Goal: Transaction & Acquisition: Purchase product/service

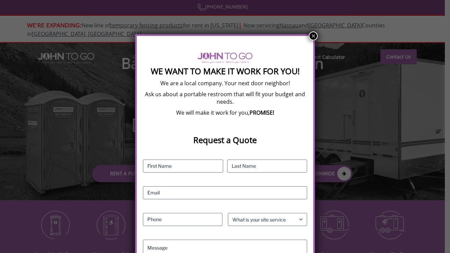
click at [174, 75] on strong "We Want To Make It Work For You!" at bounding box center [225, 71] width 149 height 11
click at [174, 70] on strong "We Want To Make It Work For You!" at bounding box center [225, 71] width 149 height 11
click at [170, 79] on div "We Want To Make It Work For You! We are a local company. Your next door neighbo…" at bounding box center [225, 194] width 164 height 284
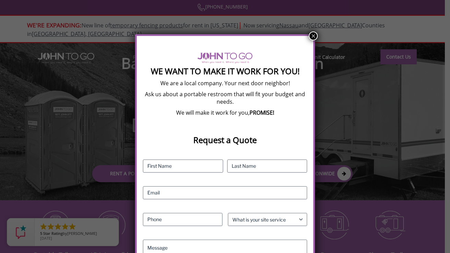
click at [313, 36] on button "×" at bounding box center [313, 36] width 9 height 9
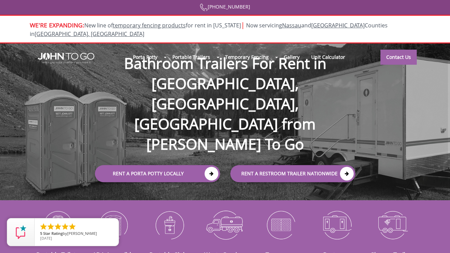
click at [311, 44] on nav "Porta Potty Portable Toilets ADA Accessible Units Portable Sinks Waste Services…" at bounding box center [227, 57] width 446 height 27
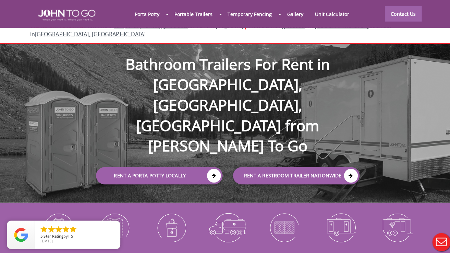
click at [58, 207] on img at bounding box center [58, 225] width 46 height 36
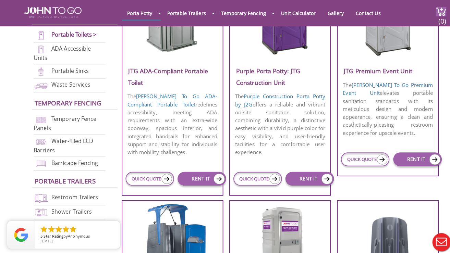
scroll to position [281, 0]
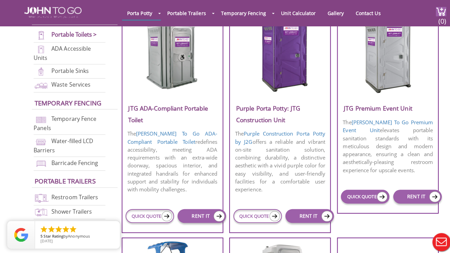
click at [352, 192] on link "QUICK QUOTE" at bounding box center [361, 195] width 48 height 14
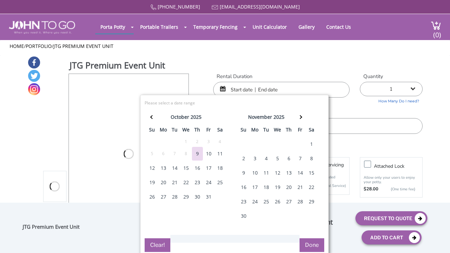
click at [220, 153] on div "11" at bounding box center [220, 154] width 11 height 14
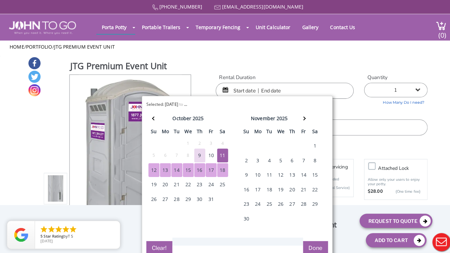
click at [309, 245] on button "Done" at bounding box center [312, 246] width 25 height 14
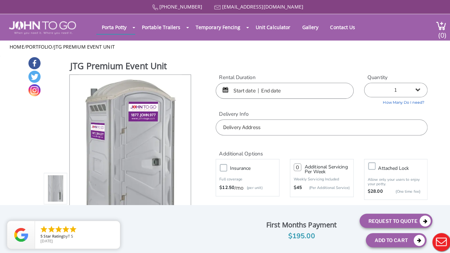
type input "0"
click at [310, 241] on div "JTG Premium Event Unit Optional Insurance $ Servicing charges $ Attach Lock $ R…" at bounding box center [225, 228] width 405 height 44
click at [311, 244] on body "Home 877 564 6977 info@johntogo.com Porta Potty Portable Toilets ADA Accessible…" at bounding box center [225, 131] width 450 height 262
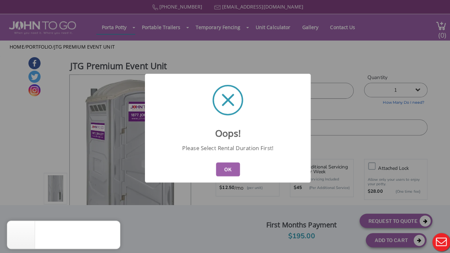
click at [224, 166] on button "OK" at bounding box center [225, 168] width 24 height 14
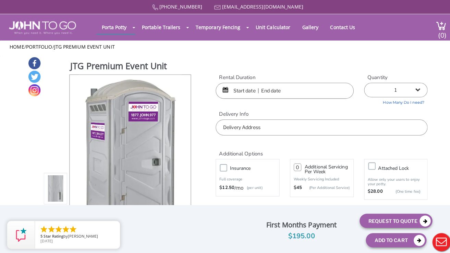
click at [250, 88] on input "text" at bounding box center [281, 90] width 136 height 16
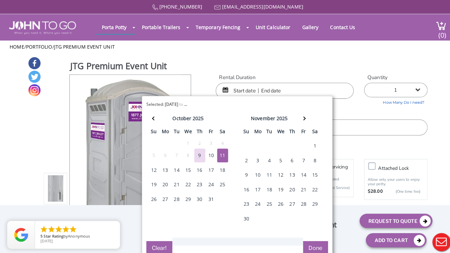
click at [219, 154] on div "11" at bounding box center [220, 154] width 11 height 14
type input "10/11/2025 to 10/11/2025"
click at [310, 241] on button "Done" at bounding box center [312, 246] width 25 height 14
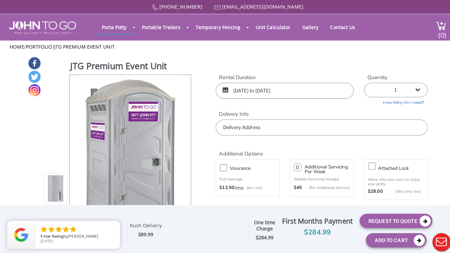
select select "2"
click at [274, 123] on input "text" at bounding box center [318, 126] width 210 height 16
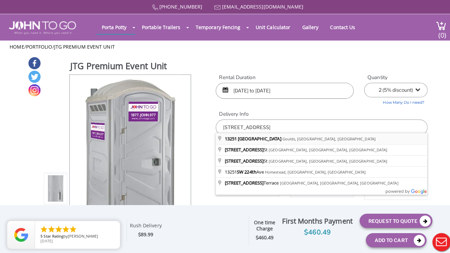
type input "13251 Southwest 224th Street, Goulds, FL, USA"
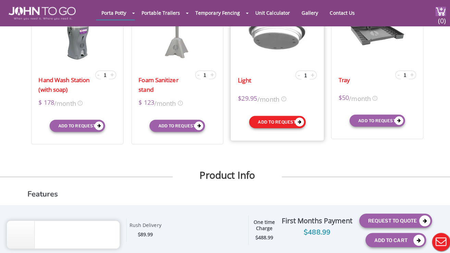
scroll to position [264, 0]
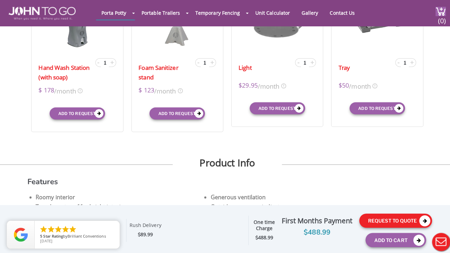
click at [371, 217] on button "Request To Quote" at bounding box center [392, 219] width 72 height 14
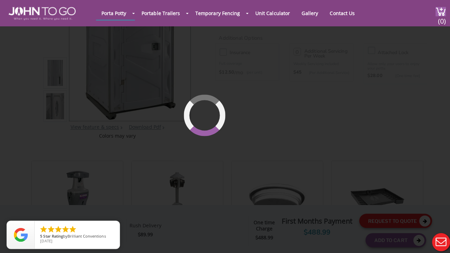
scroll to position [46, 0]
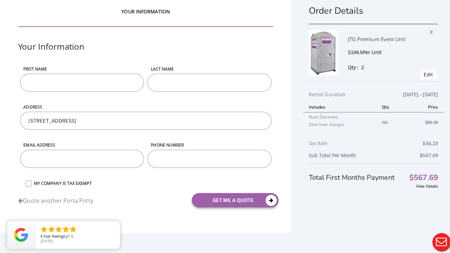
scroll to position [12, 0]
click at [414, 182] on link "View Details" at bounding box center [423, 184] width 22 height 5
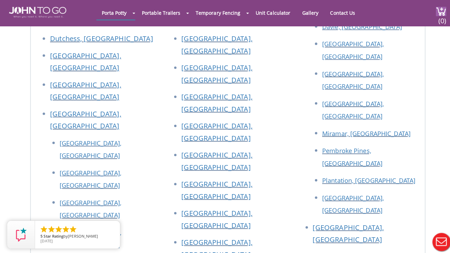
scroll to position [1932, 0]
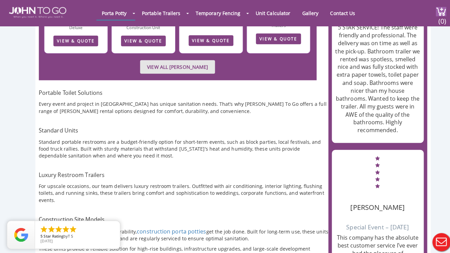
scroll to position [580, 0]
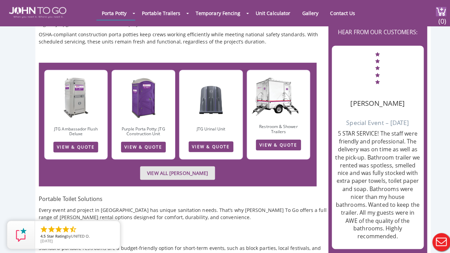
click at [144, 165] on link "VIEW ALL [PERSON_NAME]" at bounding box center [176, 171] width 74 height 13
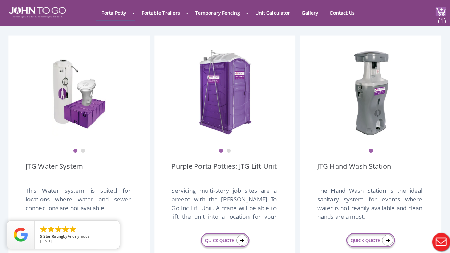
scroll to position [809, 0]
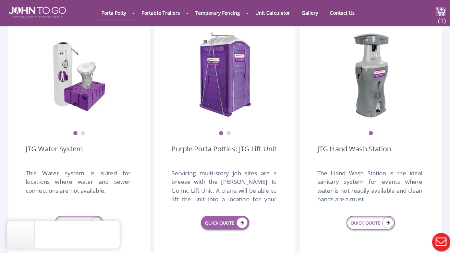
click at [227, 214] on link "QUICK QUOTE" at bounding box center [223, 221] width 48 height 14
click at [237, 215] on icon at bounding box center [239, 220] width 11 height 11
click at [238, 215] on icon at bounding box center [239, 220] width 11 height 11
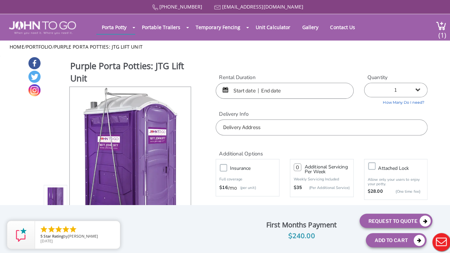
click at [251, 89] on input "text" at bounding box center [281, 90] width 136 height 16
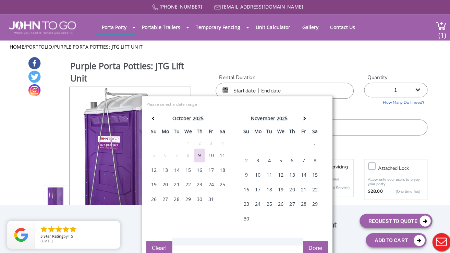
click at [218, 151] on div "11" at bounding box center [220, 154] width 11 height 14
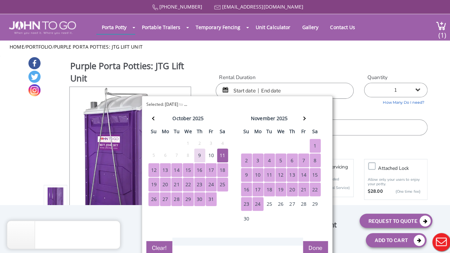
drag, startPoint x: 308, startPoint y: 243, endPoint x: 248, endPoint y: 220, distance: 65.2
click at [248, 220] on div "Selected: 10/11/2025 to ... ( 3 Days) error Please select a date range Close oc…" at bounding box center [234, 175] width 189 height 160
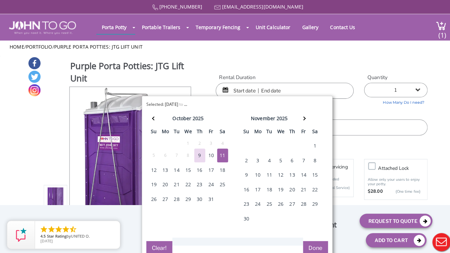
click at [216, 153] on div "11" at bounding box center [220, 154] width 11 height 14
type input "[DATE] to [DATE]"
click at [307, 243] on button "Done" at bounding box center [312, 246] width 25 height 14
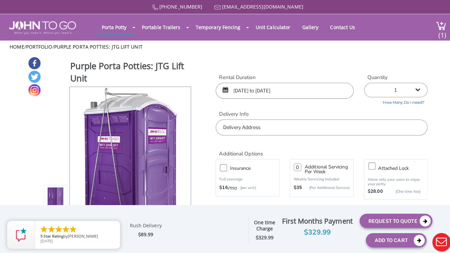
select select "2"
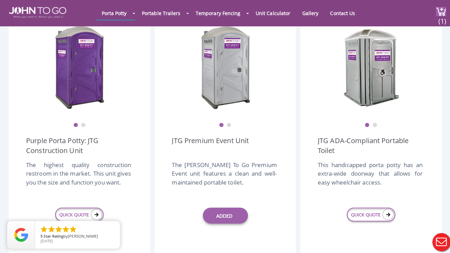
click at [426, 239] on button "Live Chat" at bounding box center [436, 239] width 27 height 27
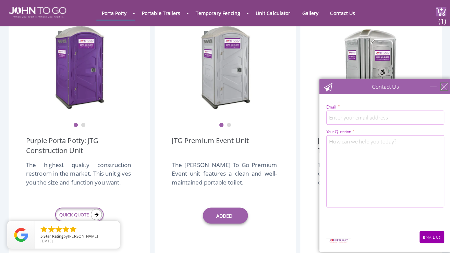
click at [445, 85] on div "close" at bounding box center [442, 86] width 7 height 7
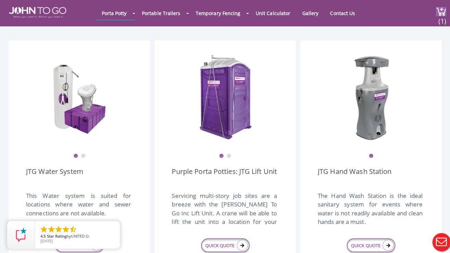
scroll to position [786, 0]
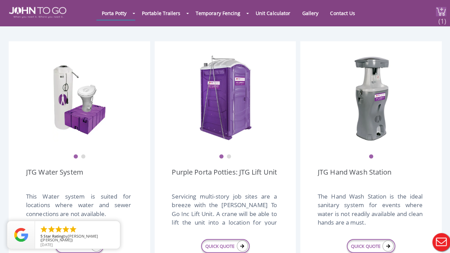
click at [428, 17] on div "(1)" at bounding box center [432, 13] width 18 height 26
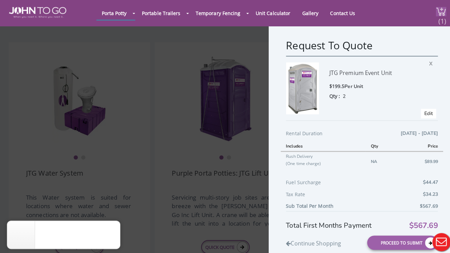
scroll to position [751, 0]
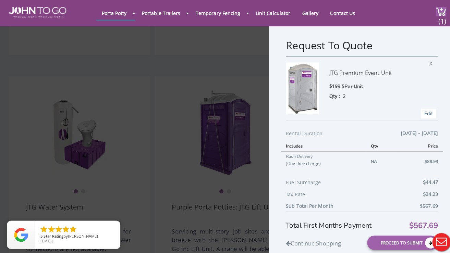
click at [420, 114] on link "Edit" at bounding box center [424, 112] width 8 height 7
type input "10/11/2025 to 10/11/2025"
select select "2"
type input "0"
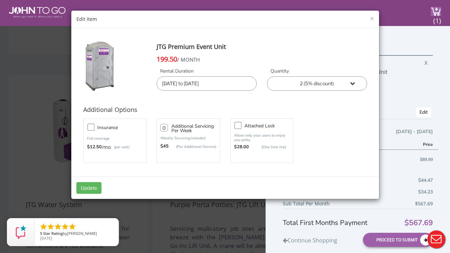
click at [352, 84] on select "1 2 (5% discount) 3 (8% discount) 4 (10% discount) 5 (12% discount) 6 (12% disc…" at bounding box center [317, 83] width 100 height 14
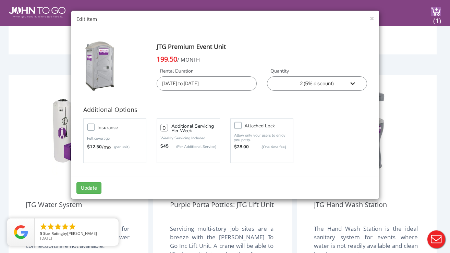
select select "1"
click at [90, 186] on button "Update" at bounding box center [88, 188] width 25 height 12
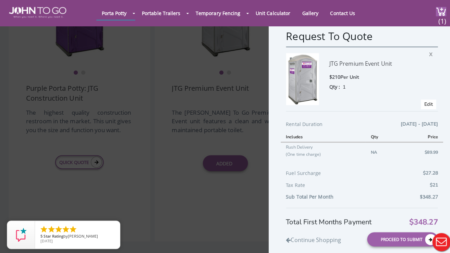
scroll to position [9, 0]
click at [432, 238] on button "Live Chat" at bounding box center [436, 239] width 27 height 27
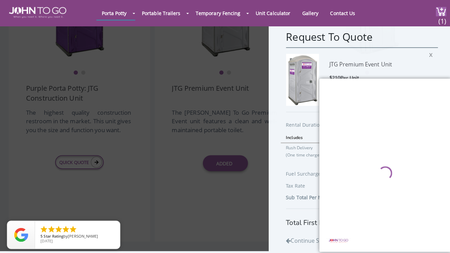
scroll to position [0, 0]
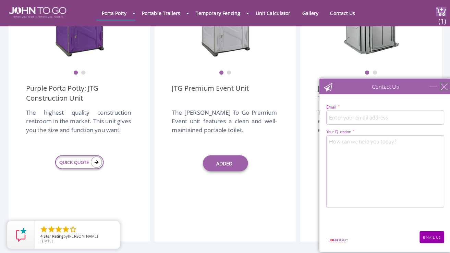
click at [444, 88] on div "close" at bounding box center [442, 86] width 7 height 7
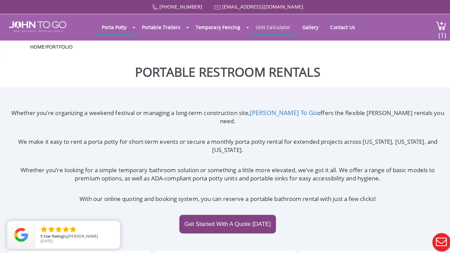
click at [285, 26] on link "Unit Calculator" at bounding box center [270, 26] width 45 height 13
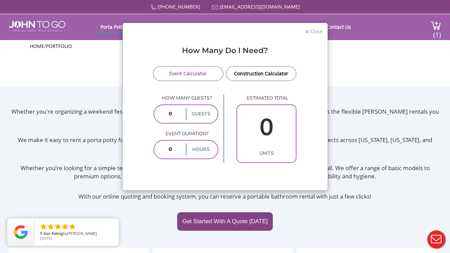
click at [196, 118] on label "guests" at bounding box center [201, 114] width 30 height 12
click at [170, 119] on input "number" at bounding box center [170, 114] width 28 height 12
click at [175, 119] on input "number" at bounding box center [170, 114] width 28 height 12
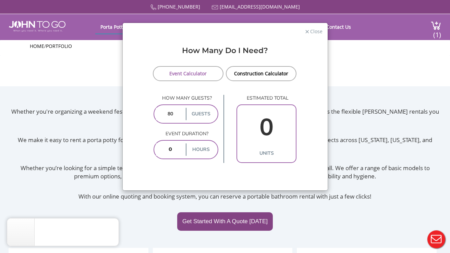
type input "80"
click at [175, 152] on input "number" at bounding box center [170, 150] width 28 height 12
type input "6"
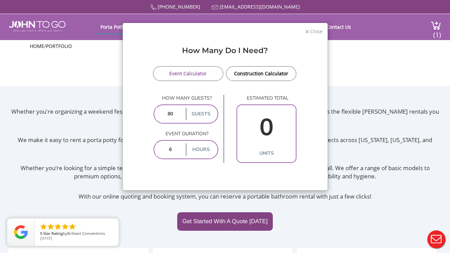
type input "3"
type input "6"
click at [194, 74] on link "Event Calculator" at bounding box center [188, 73] width 71 height 15
click at [311, 33] on span "Close" at bounding box center [316, 30] width 13 height 7
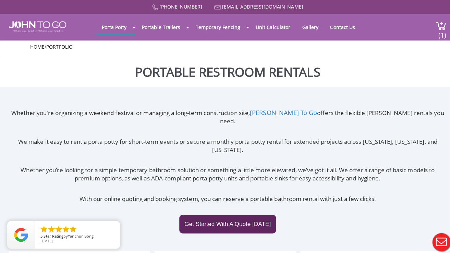
click at [236, 213] on link "Get Started With A Quote Today" at bounding box center [225, 222] width 96 height 19
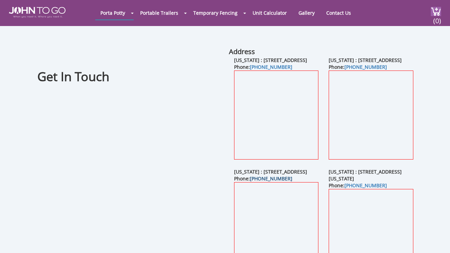
scroll to position [96, 0]
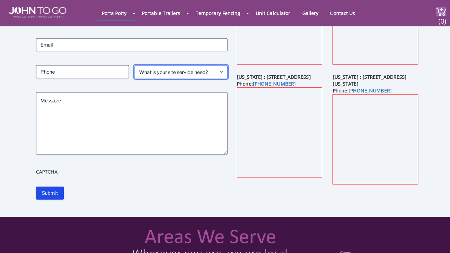
select select "Event"
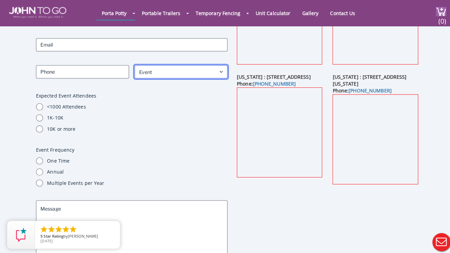
scroll to position [0, 0]
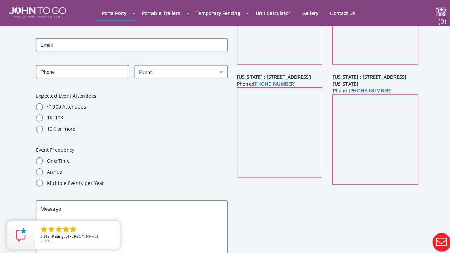
click at [38, 105] on input "<1000 Attendees" at bounding box center [39, 105] width 7 height 7
radio input "true"
click at [39, 157] on input "One Time" at bounding box center [39, 159] width 7 height 7
radio input "true"
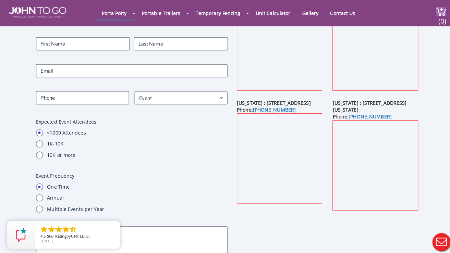
scroll to position [59, 0]
